Goal: Task Accomplishment & Management: Manage account settings

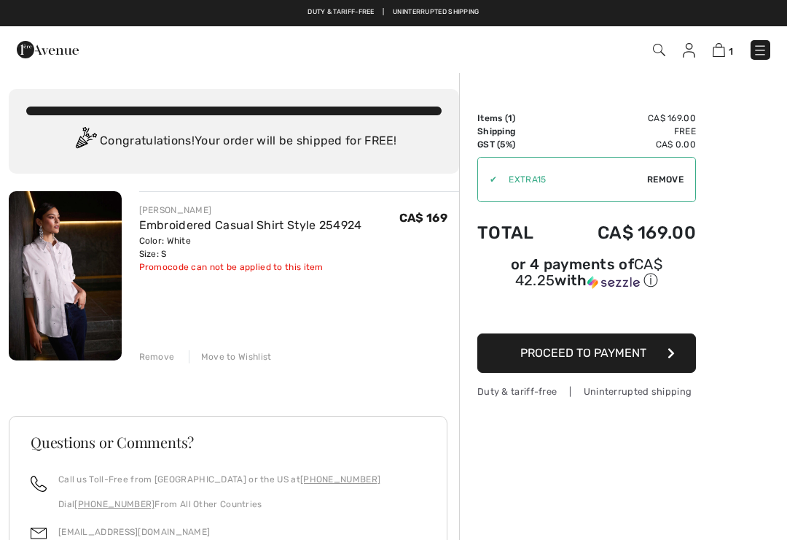
click at [242, 357] on div "Move to Wishlist" at bounding box center [230, 356] width 83 height 13
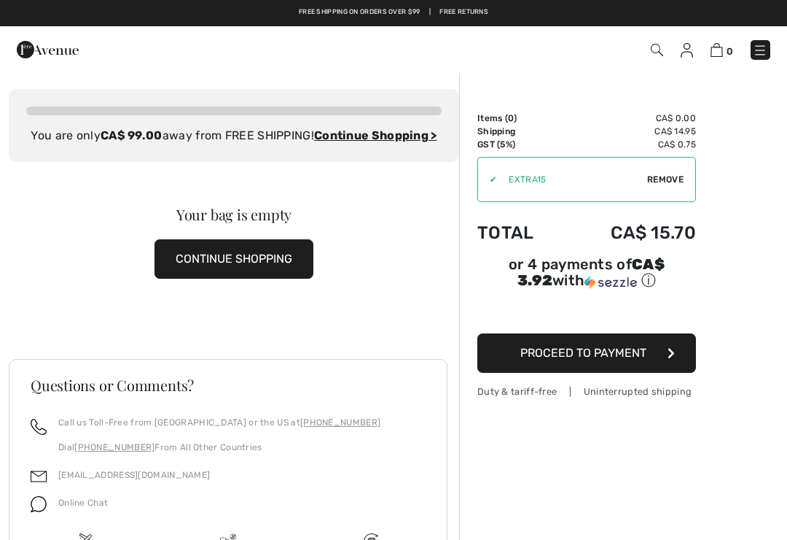
click at [687, 57] on img at bounding box center [687, 50] width 12 height 15
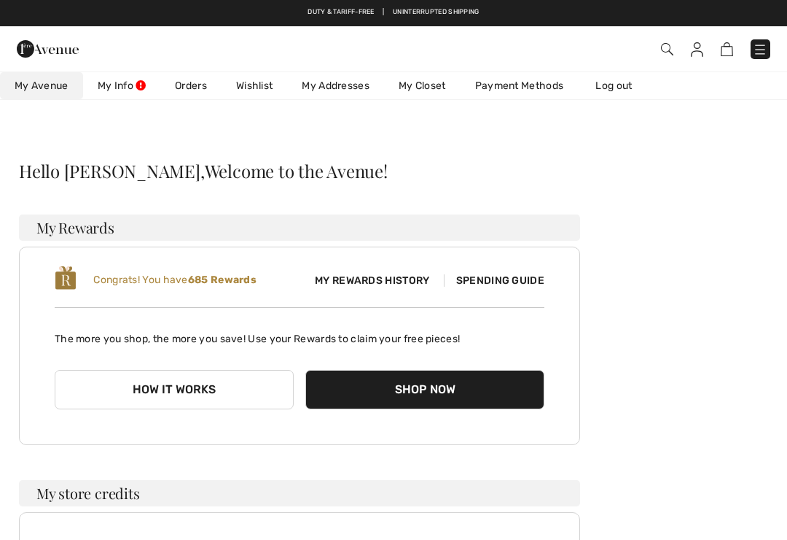
click at [261, 90] on link "Wishlist" at bounding box center [255, 85] width 66 height 27
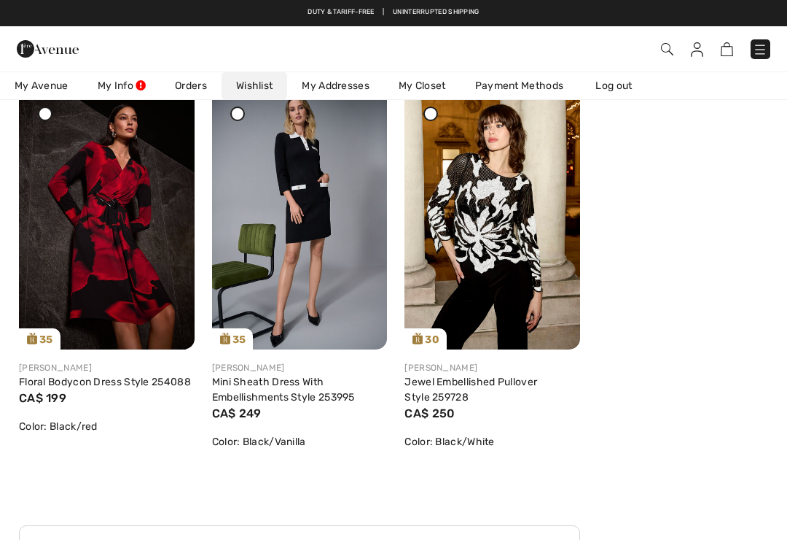
scroll to position [1012, 0]
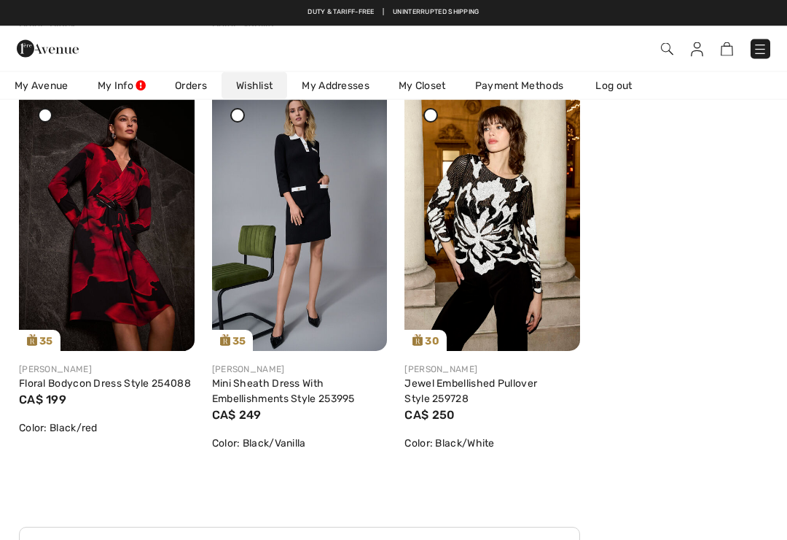
click at [45, 119] on div at bounding box center [45, 116] width 15 height 15
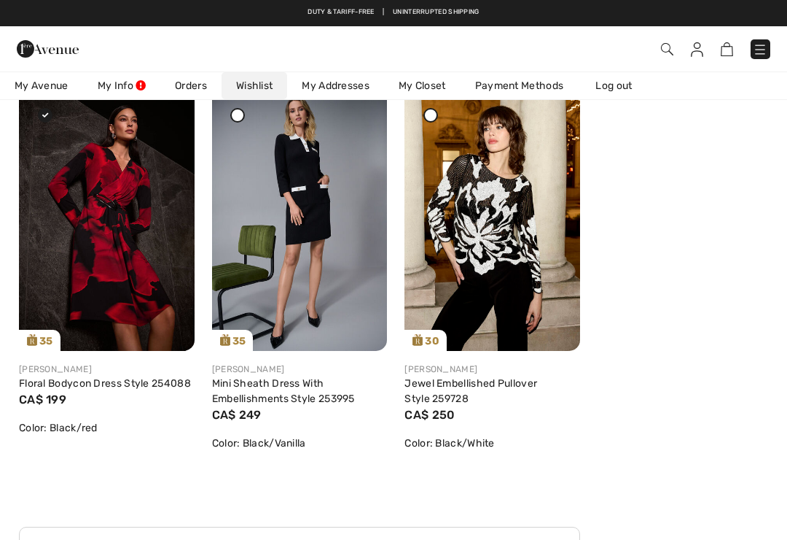
click at [171, 103] on icon at bounding box center [166, 98] width 9 height 10
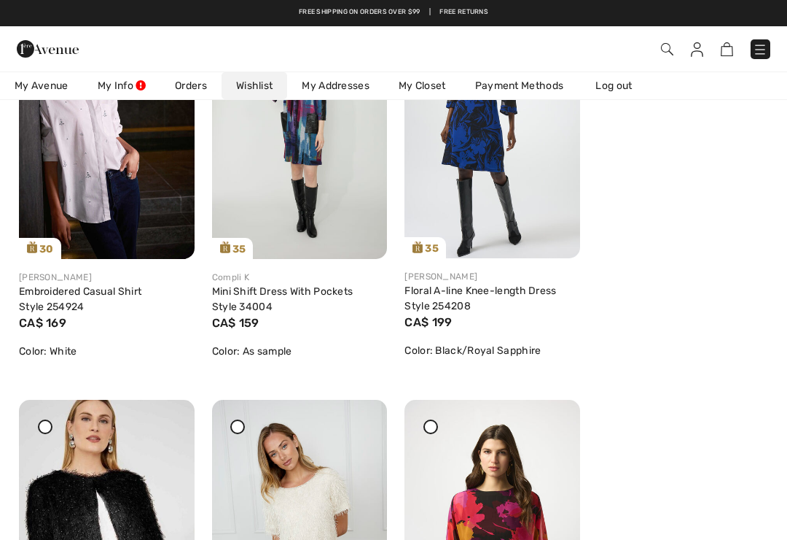
scroll to position [157, 0]
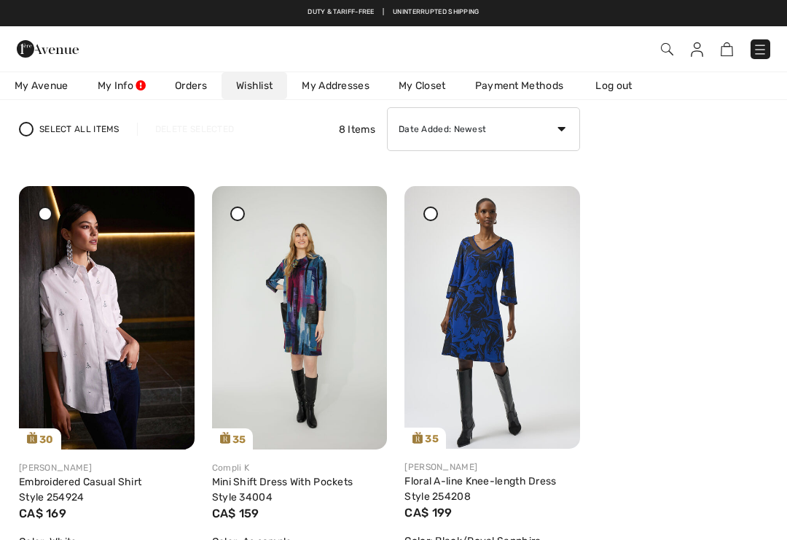
click at [615, 90] on link "Log out" at bounding box center [621, 85] width 80 height 27
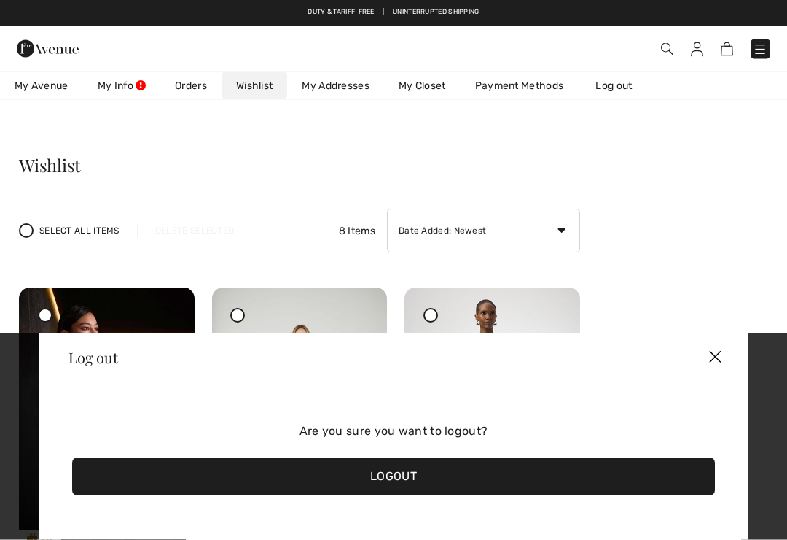
scroll to position [0, 0]
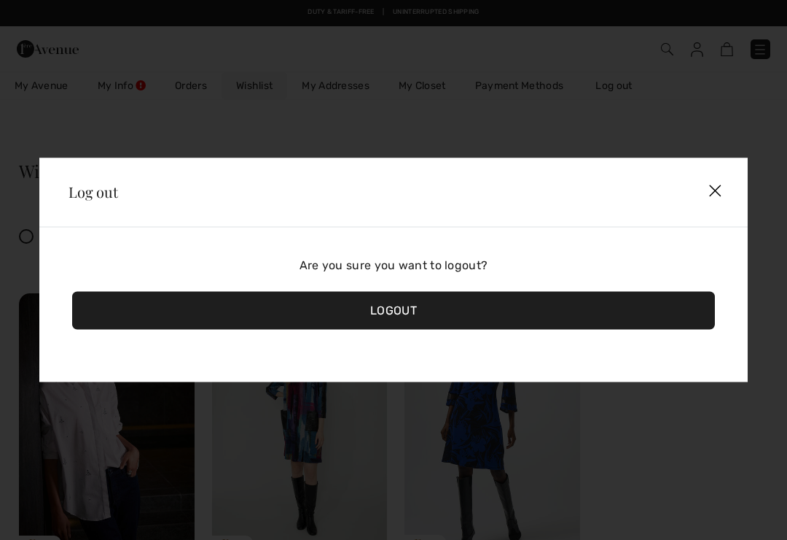
click at [714, 192] on img at bounding box center [715, 192] width 42 height 44
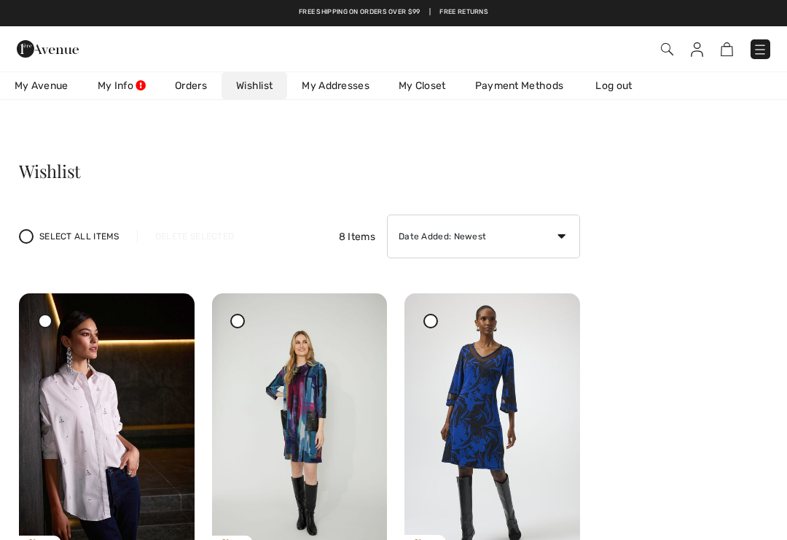
click at [187, 89] on link "Orders" at bounding box center [190, 85] width 61 height 27
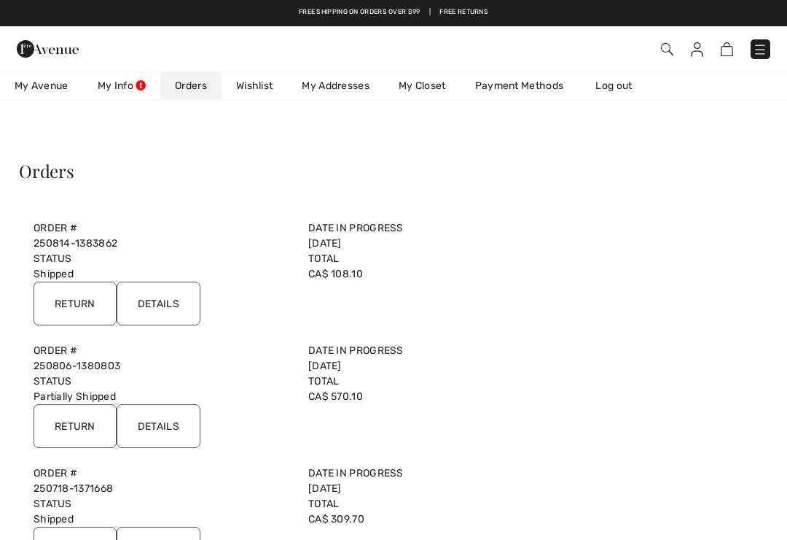
click at [163, 421] on input "Details" at bounding box center [159, 426] width 84 height 44
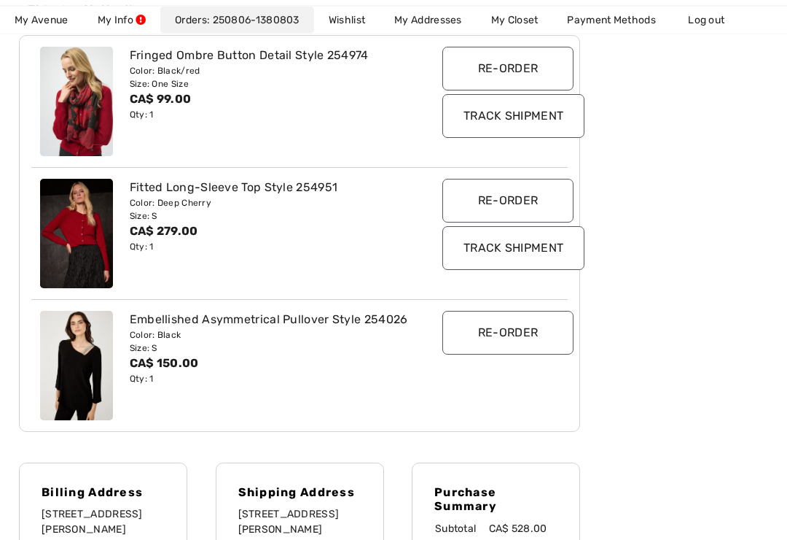
scroll to position [294, 0]
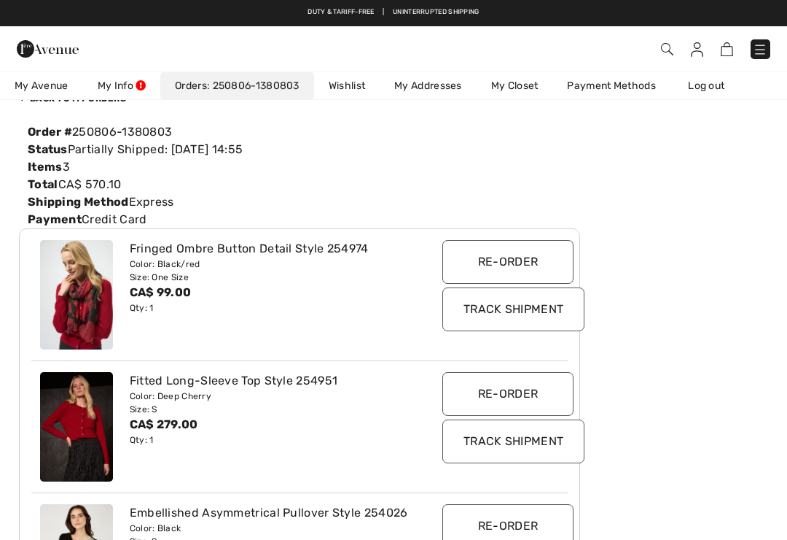
click at [714, 90] on link "Log out" at bounding box center [714, 85] width 80 height 27
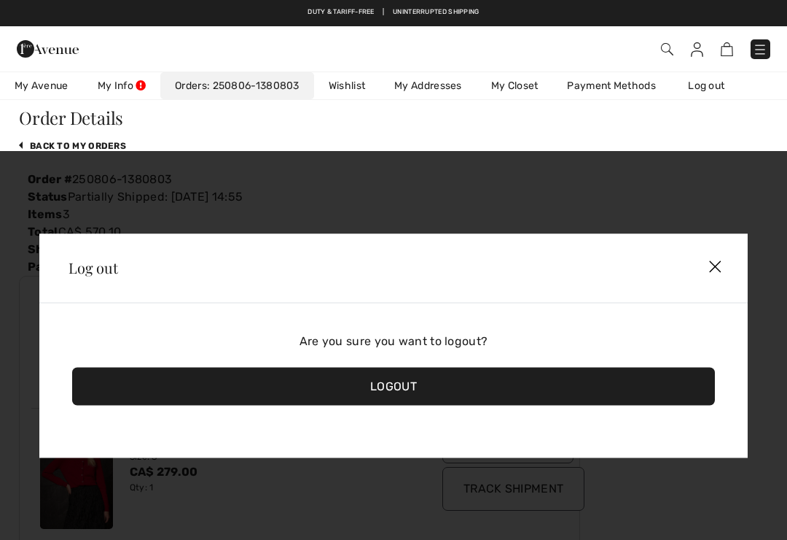
scroll to position [0, 0]
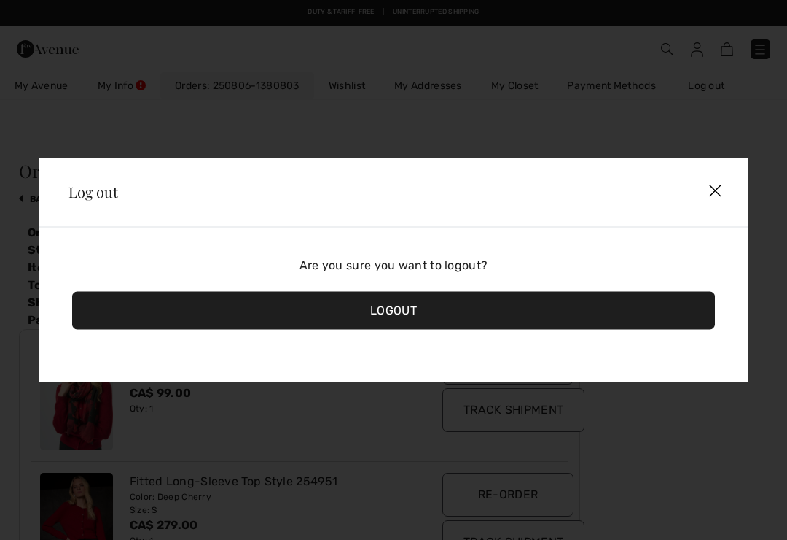
click at [397, 314] on div "Logout" at bounding box center [393, 311] width 643 height 38
